Goal: Find specific page/section: Find specific page/section

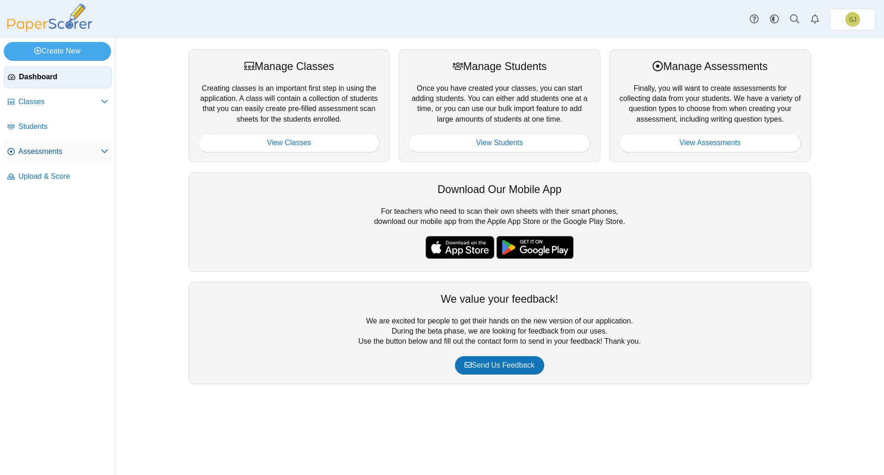
click at [56, 156] on span "Assessments" at bounding box center [59, 151] width 82 height 10
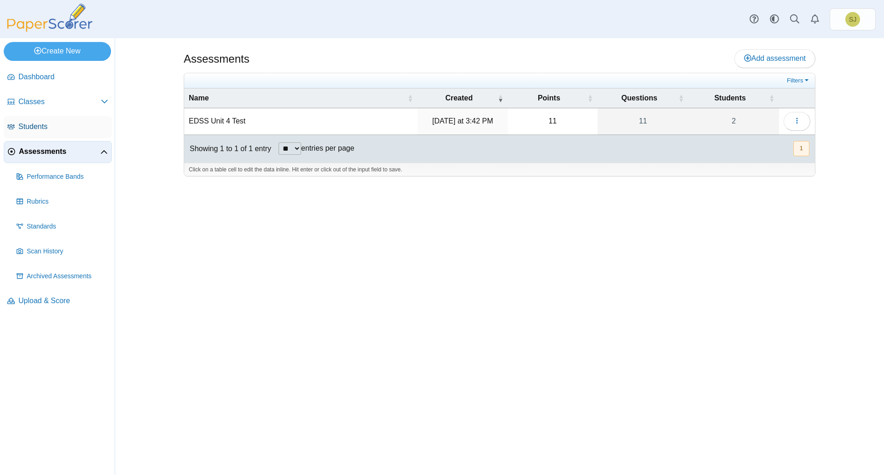
click at [48, 127] on span "Students" at bounding box center [63, 127] width 90 height 10
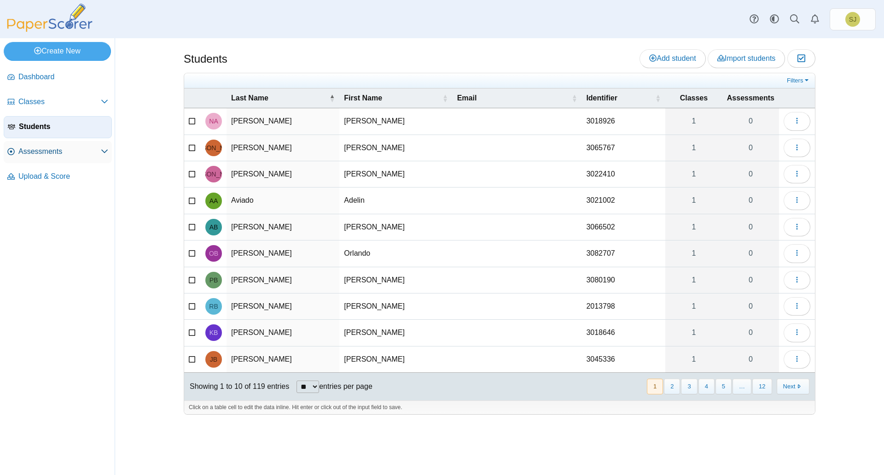
click at [58, 150] on span "Assessments" at bounding box center [59, 151] width 82 height 10
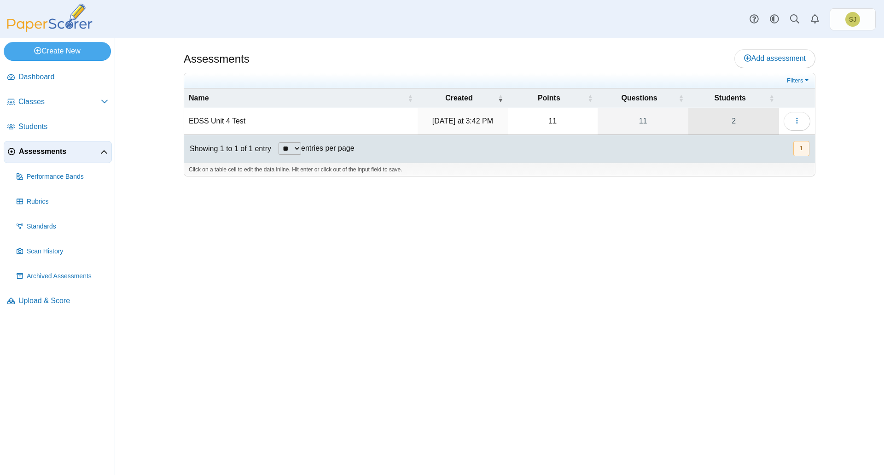
click at [747, 123] on link "2" at bounding box center [733, 121] width 91 height 26
